Goal: Information Seeking & Learning: Learn about a topic

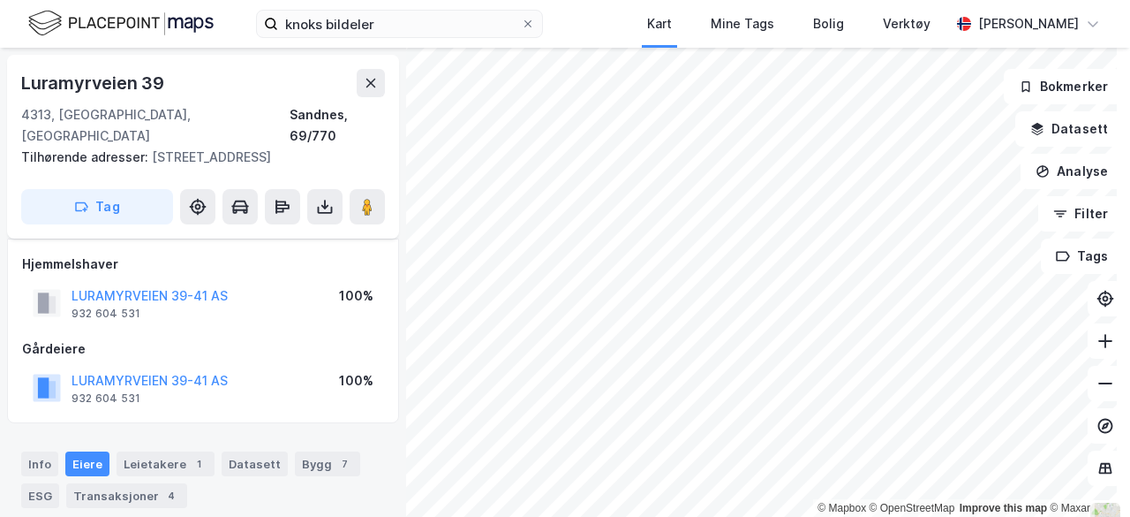
scroll to position [39, 0]
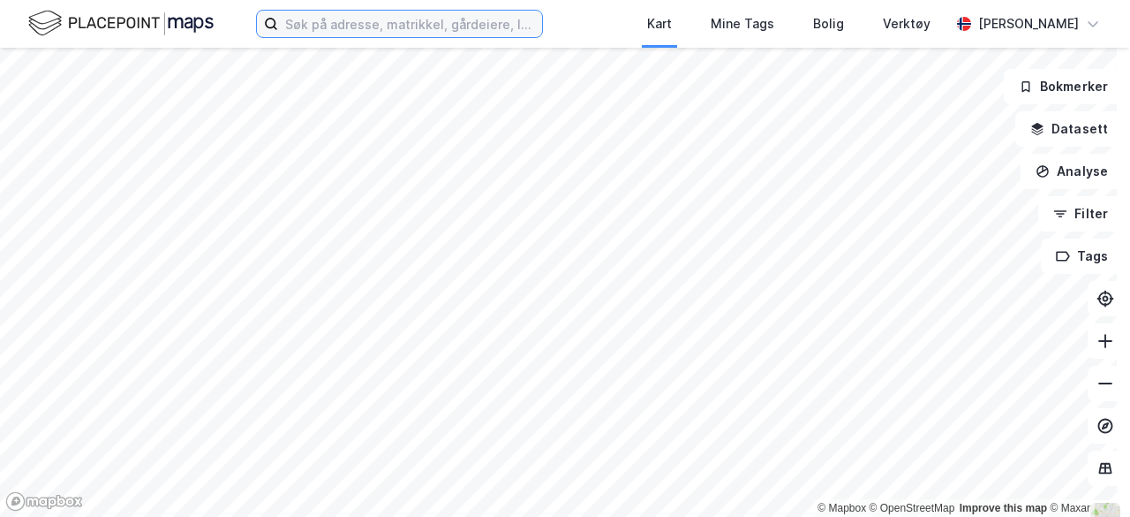
click at [385, 35] on input at bounding box center [410, 24] width 264 height 26
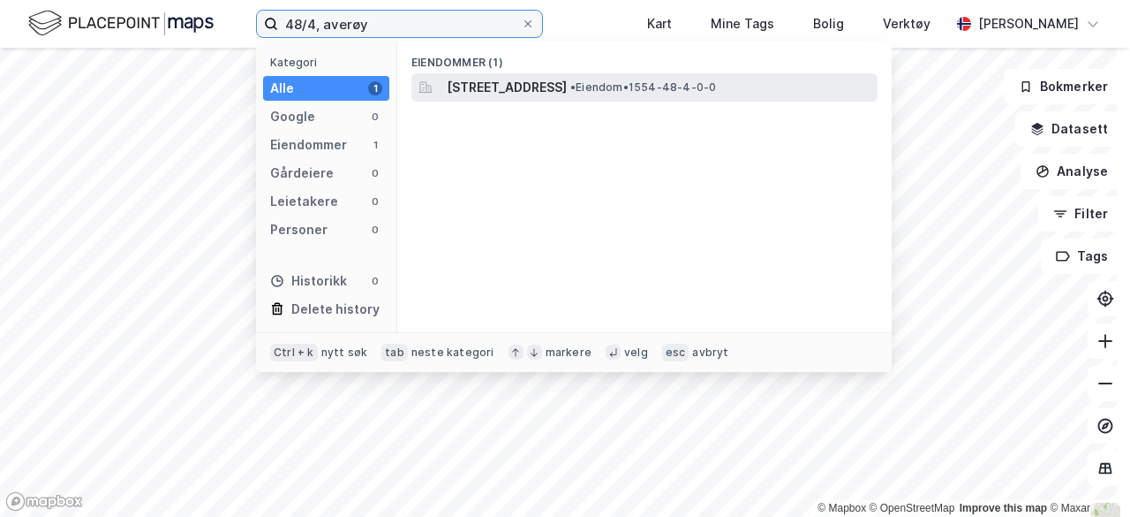
type input "48/4, averøy"
click at [517, 85] on span "Baseveien 93, 6531, AVERØY, AVERØY" at bounding box center [507, 87] width 120 height 21
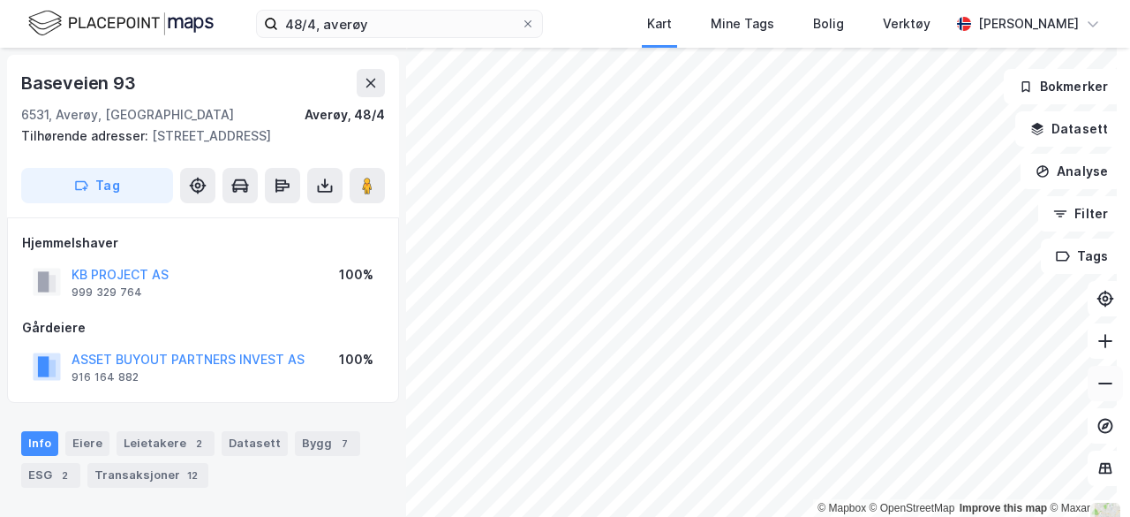
click at [1097, 389] on icon at bounding box center [1106, 383] width 18 height 18
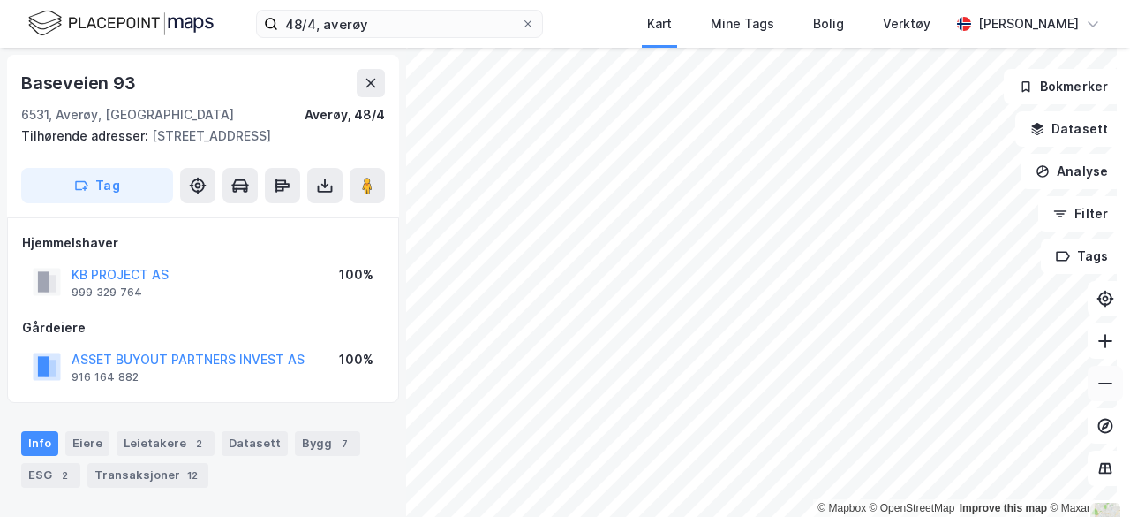
click at [1097, 389] on icon at bounding box center [1106, 383] width 18 height 18
click at [1097, 336] on icon at bounding box center [1106, 341] width 18 height 18
